Goal: Transaction & Acquisition: Purchase product/service

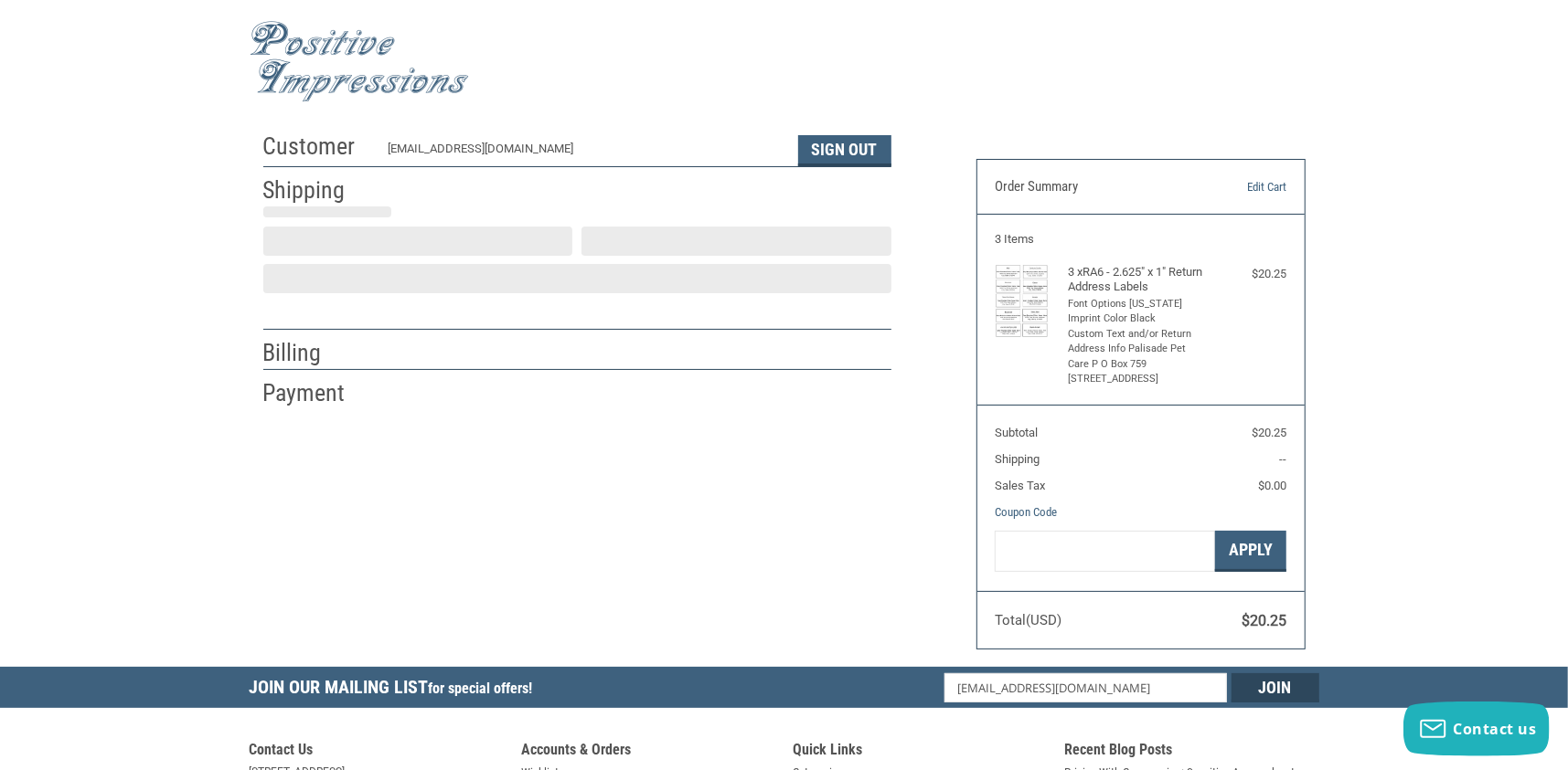
scroll to position [13, 0]
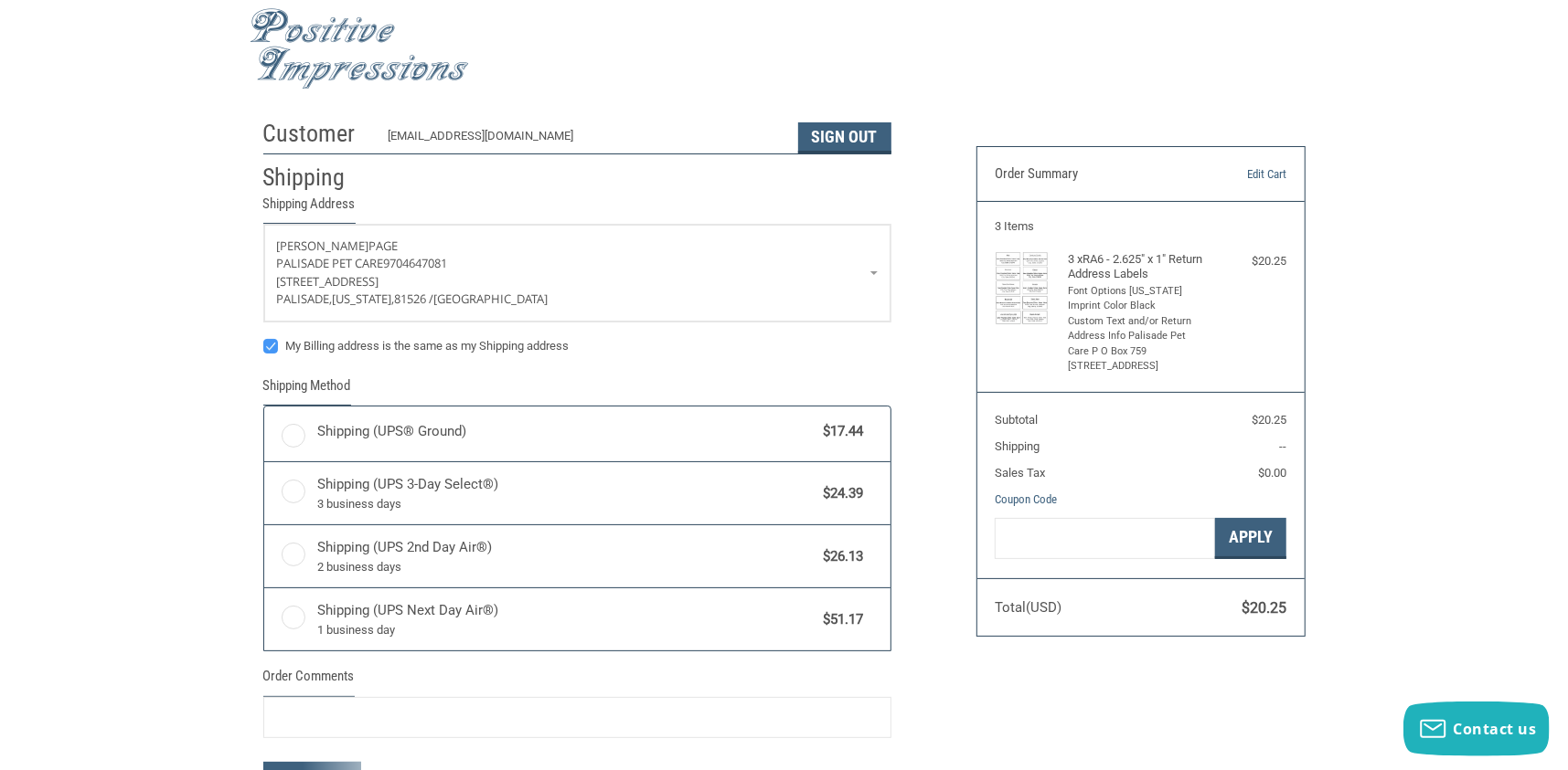
radio input "true"
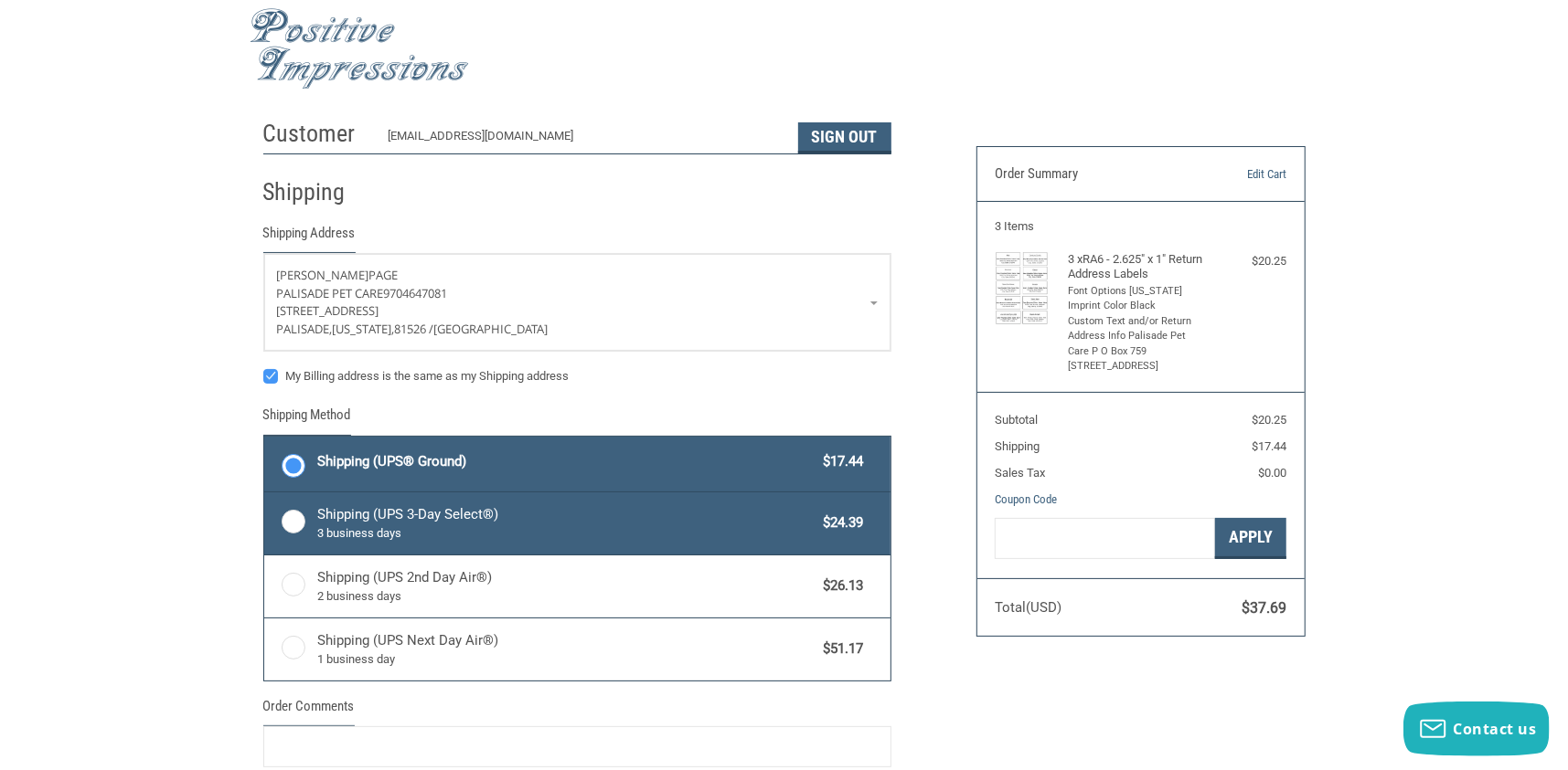
click at [291, 518] on label "Shipping (UPS 3-Day Select®) 3 business days $24.39" at bounding box center [578, 523] width 626 height 62
click at [265, 495] on input "Shipping (UPS 3-Day Select®) 3 business days $24.39" at bounding box center [265, 494] width 1 height 1
radio input "true"
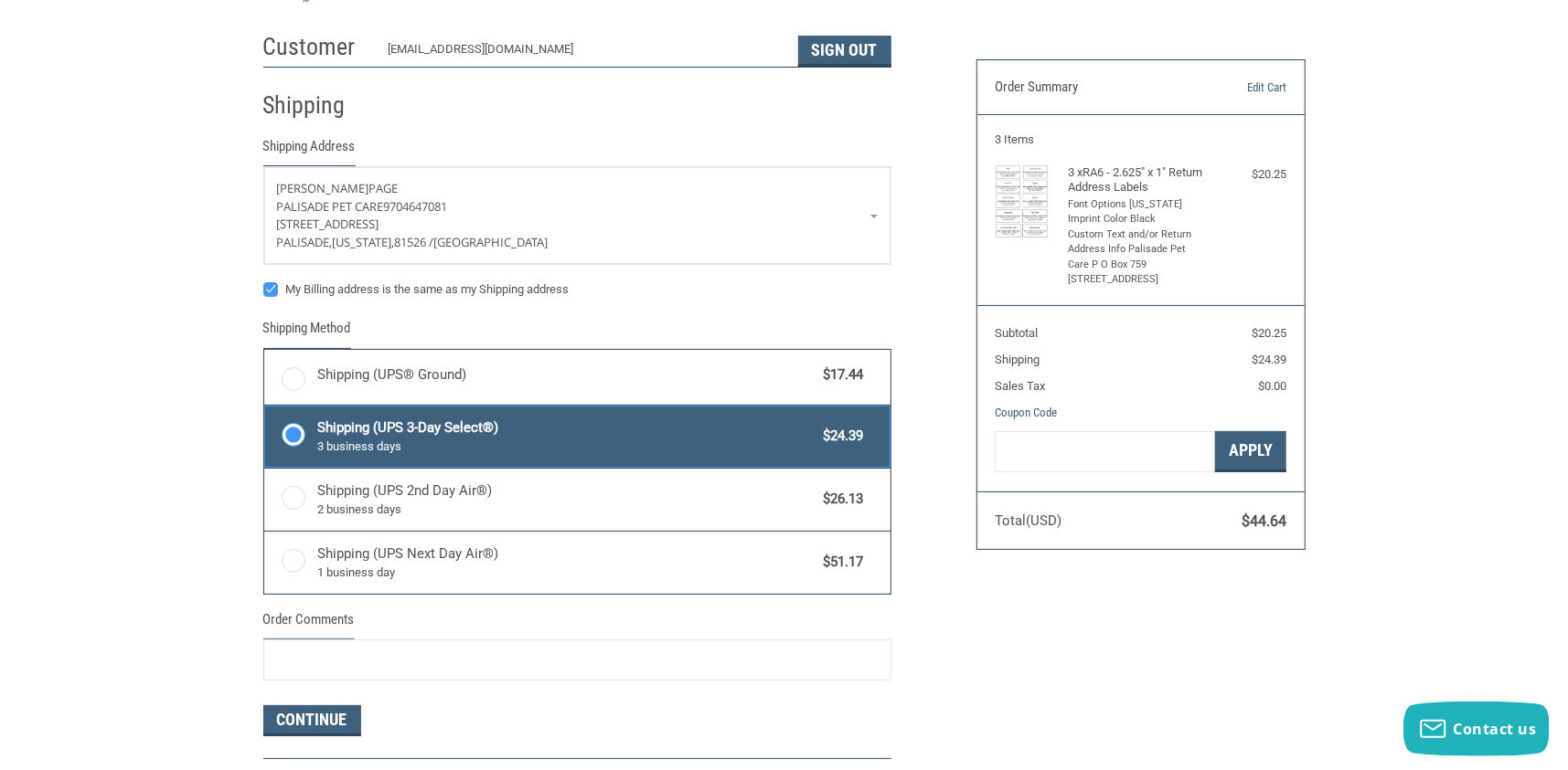
scroll to position [287, 0]
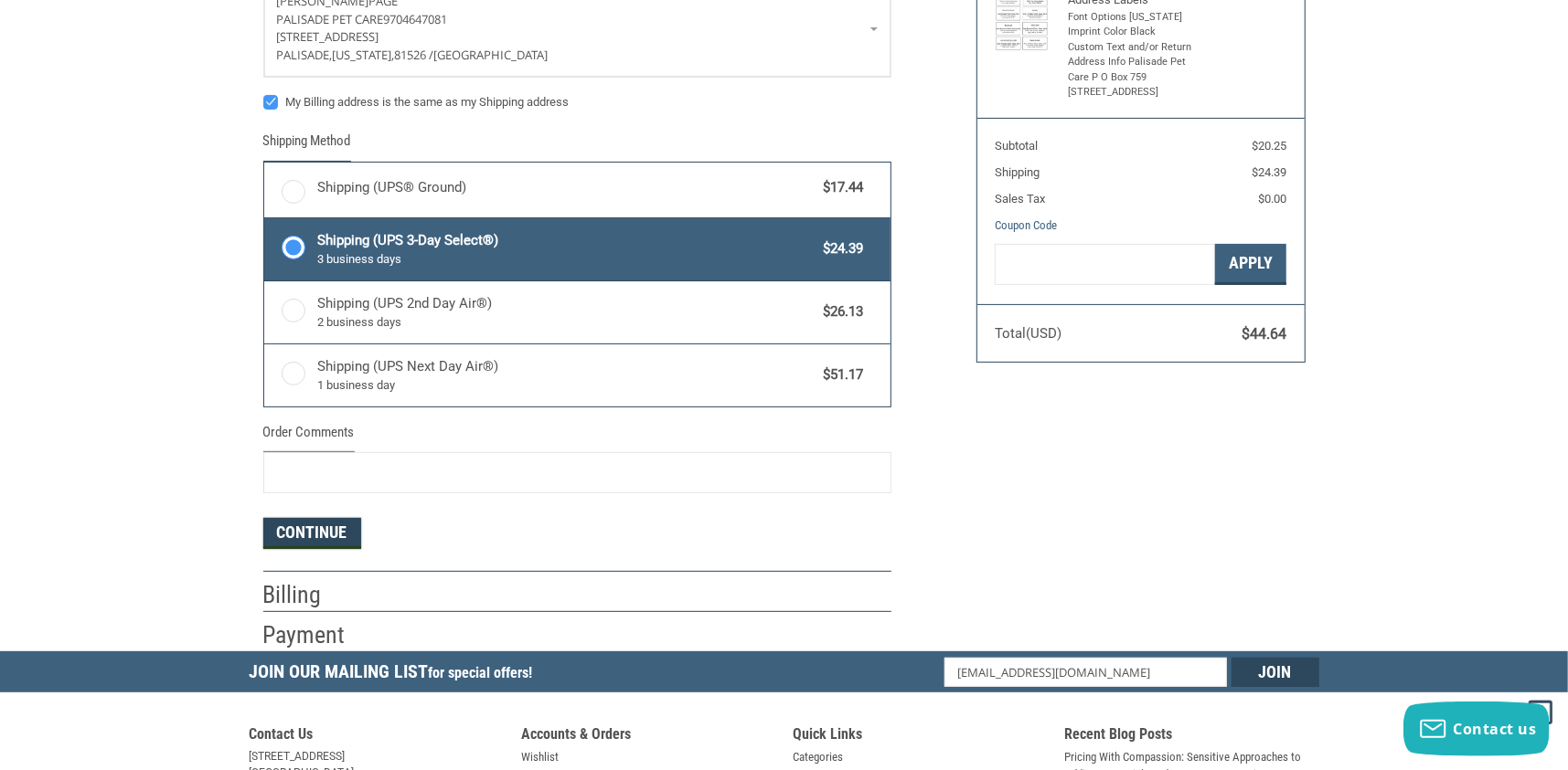
click at [299, 525] on button "Continue" at bounding box center [312, 533] width 98 height 31
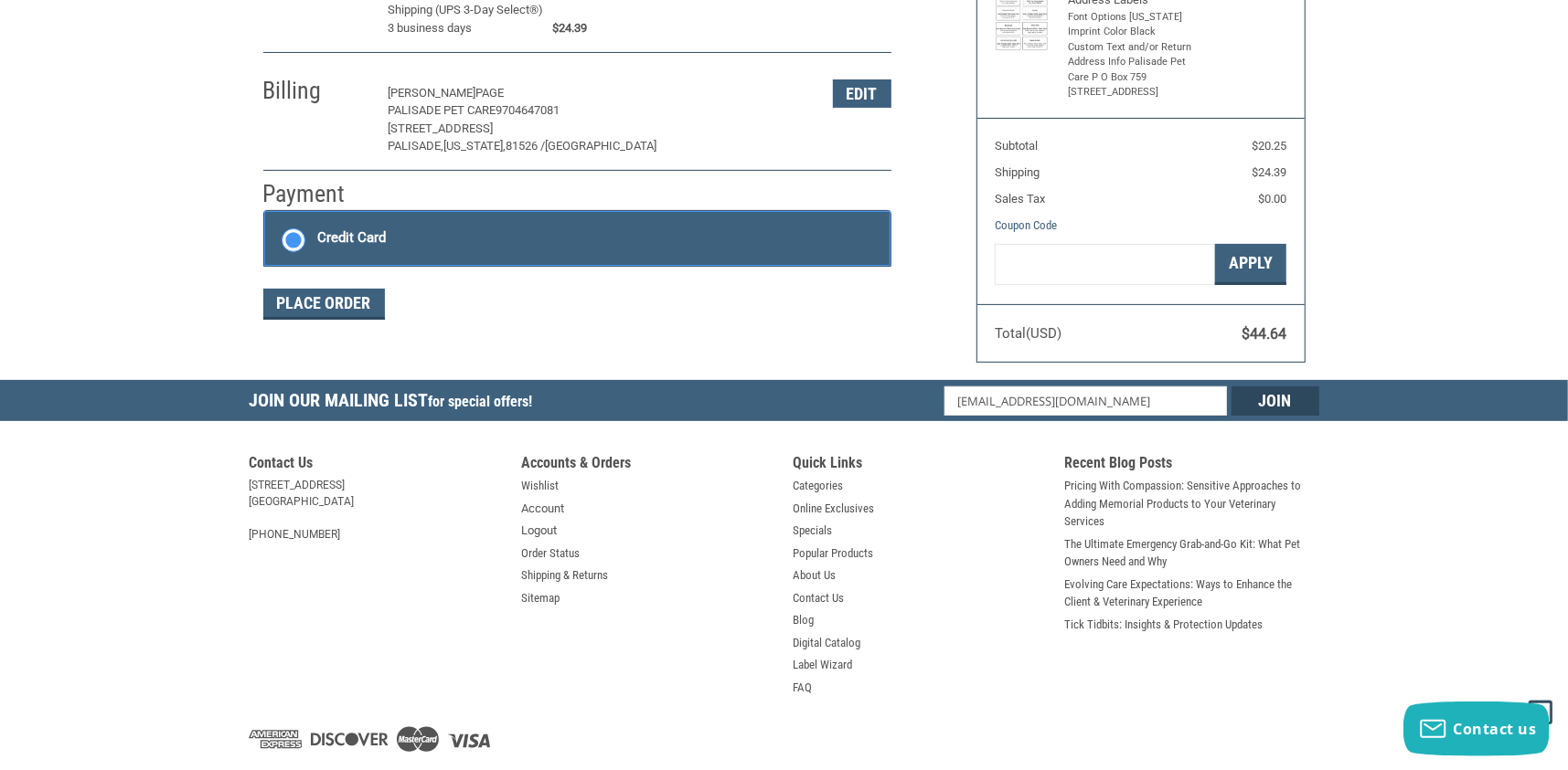
scroll to position [300, 0]
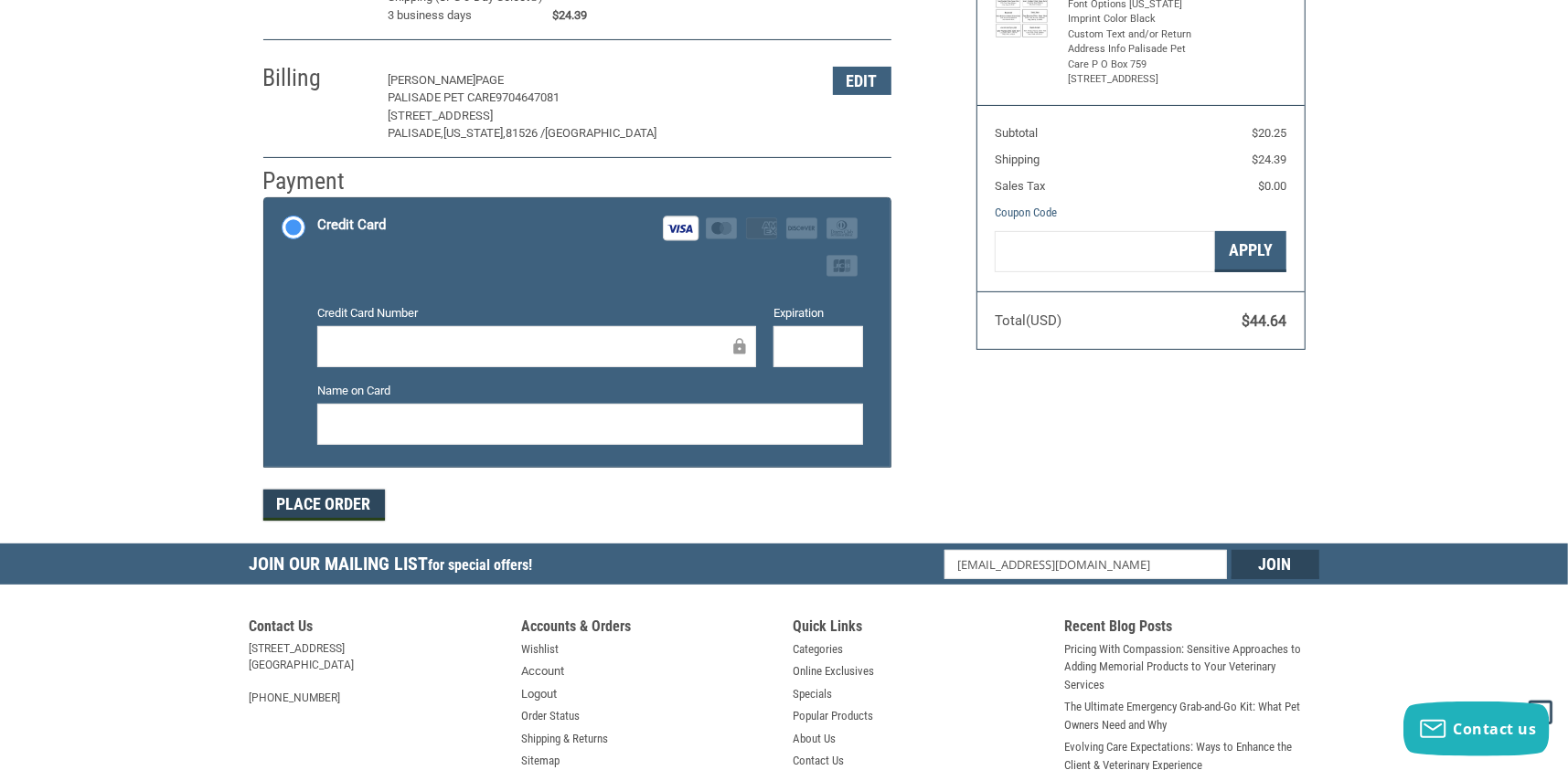
click at [347, 494] on button "Place Order" at bounding box center [324, 505] width 122 height 31
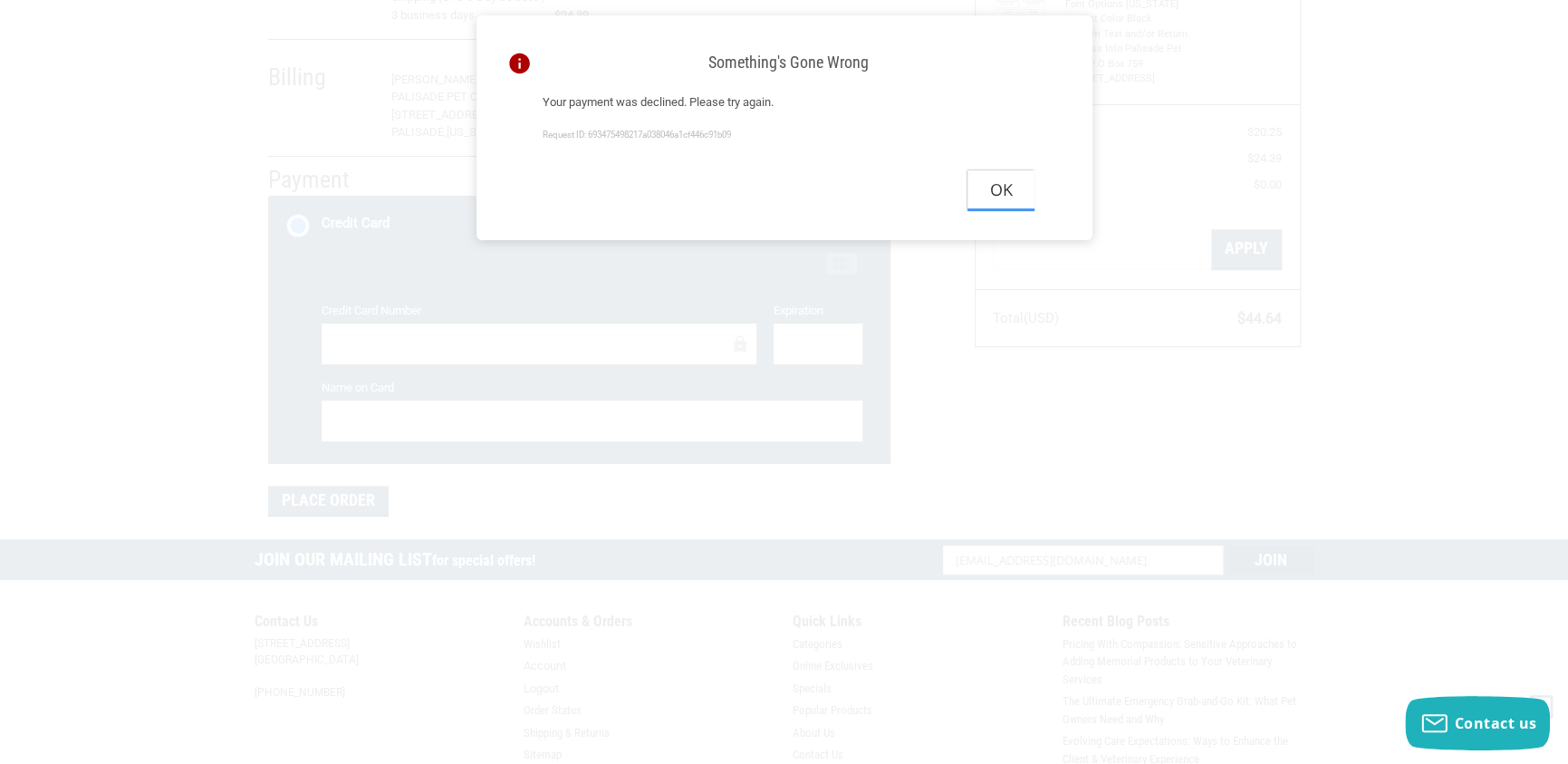
click at [1003, 195] on button "Ok" at bounding box center [1001, 191] width 67 height 41
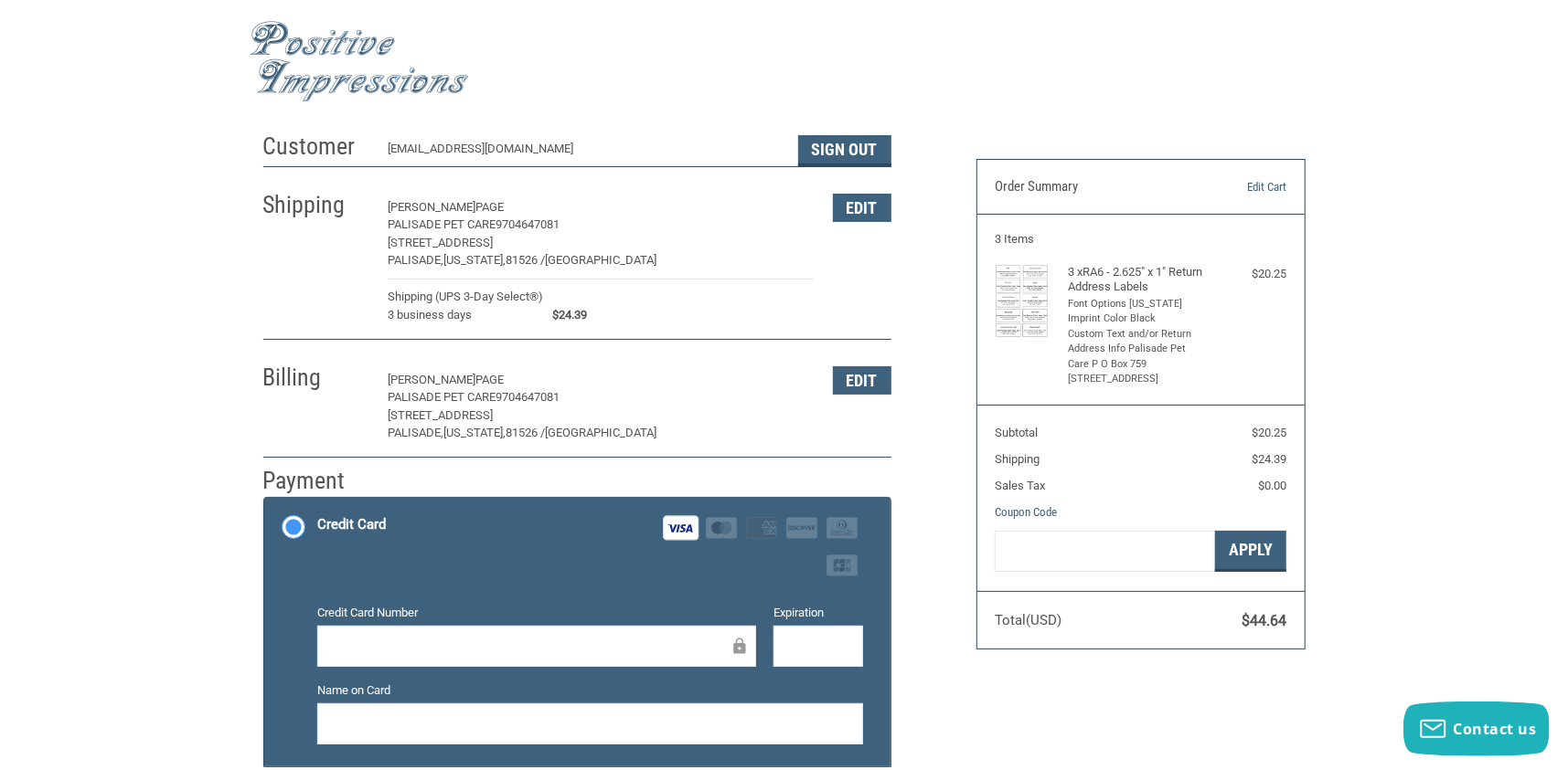
scroll to position [183, 0]
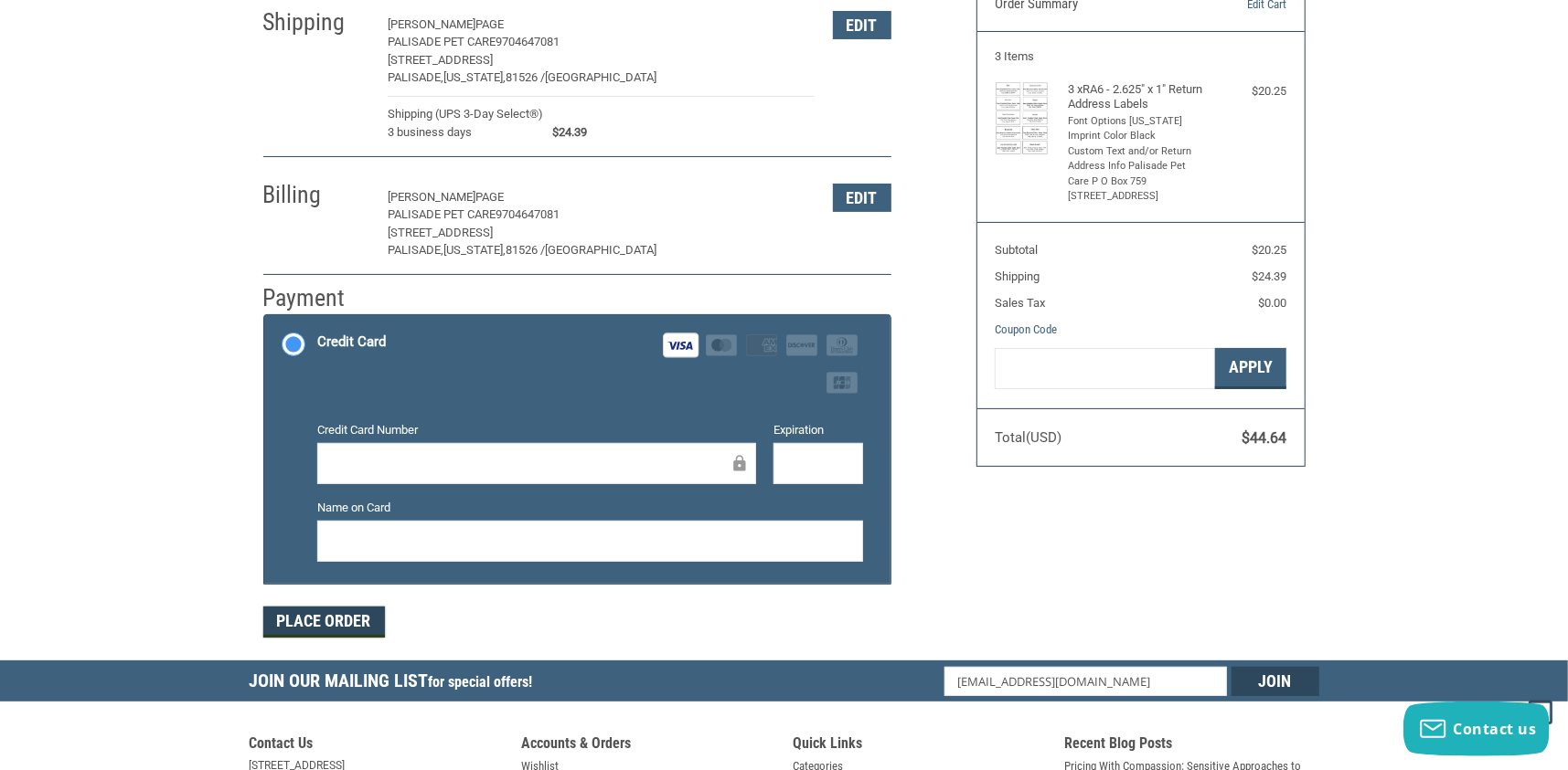
click at [333, 611] on button "Place Order" at bounding box center [324, 621] width 122 height 31
